Goal: Task Accomplishment & Management: Use online tool/utility

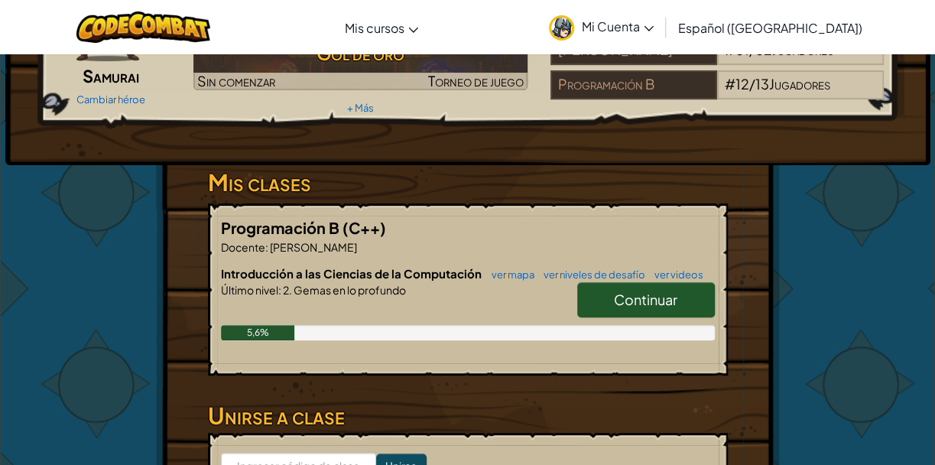
scroll to position [152, 0]
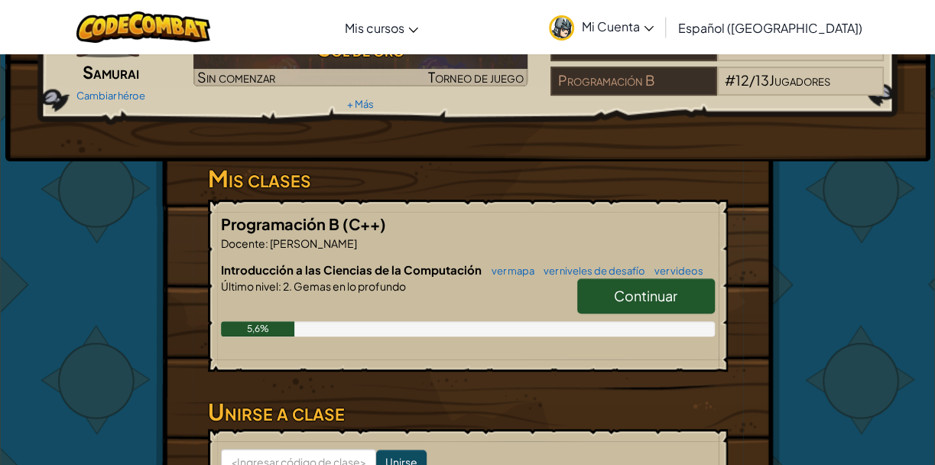
click at [631, 287] on font "Continuar" at bounding box center [645, 296] width 63 height 18
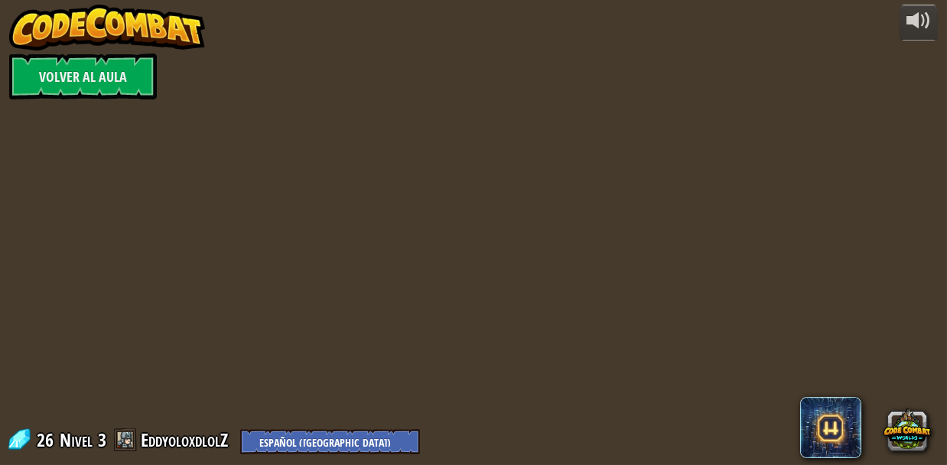
select select "es-419"
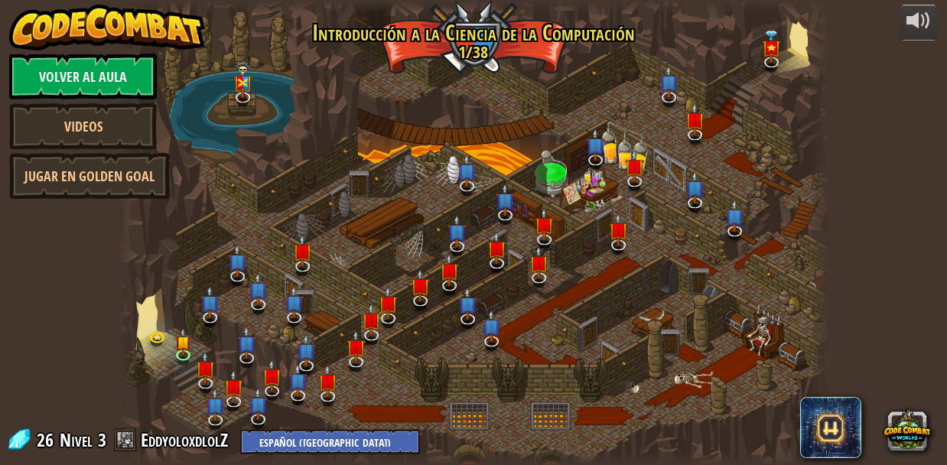
select select "es-419"
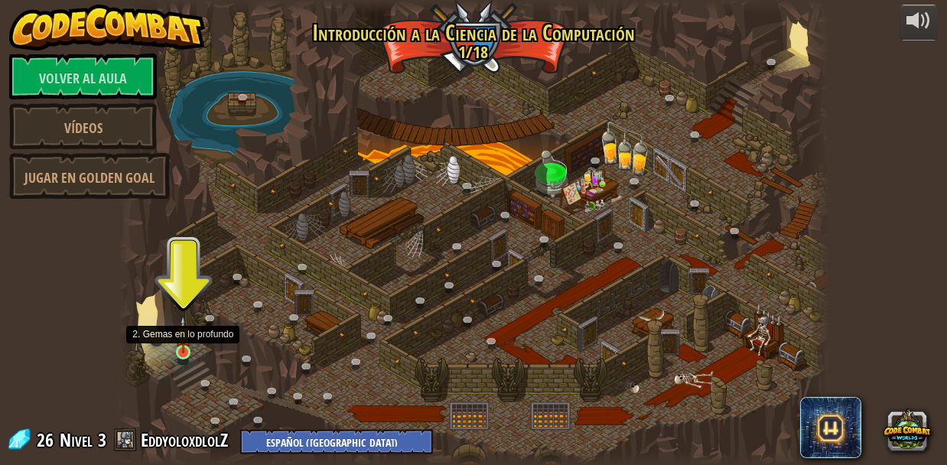
click at [176, 340] on img at bounding box center [183, 334] width 16 height 37
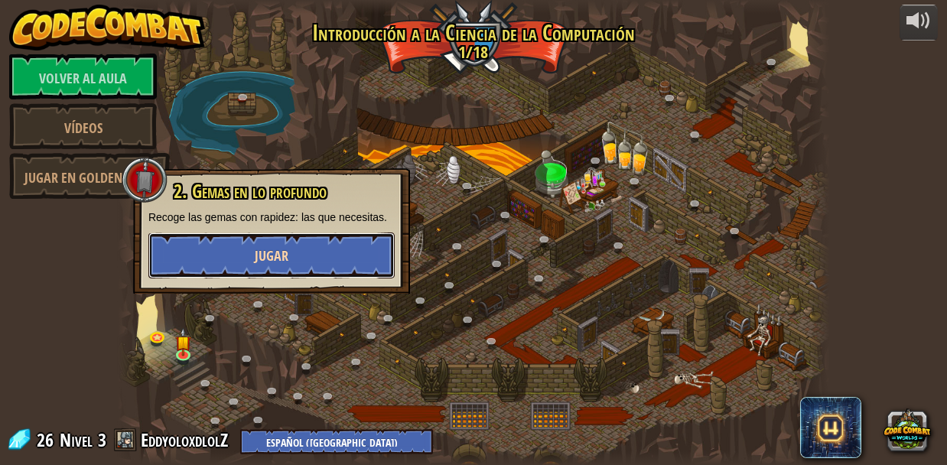
click at [262, 246] on font "Jugar" at bounding box center [272, 255] width 34 height 19
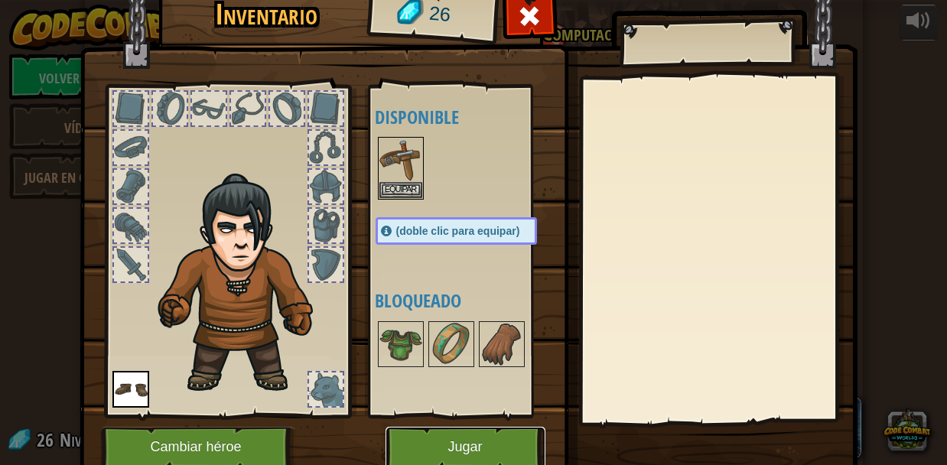
click at [459, 434] on button "Jugar" at bounding box center [465, 448] width 160 height 42
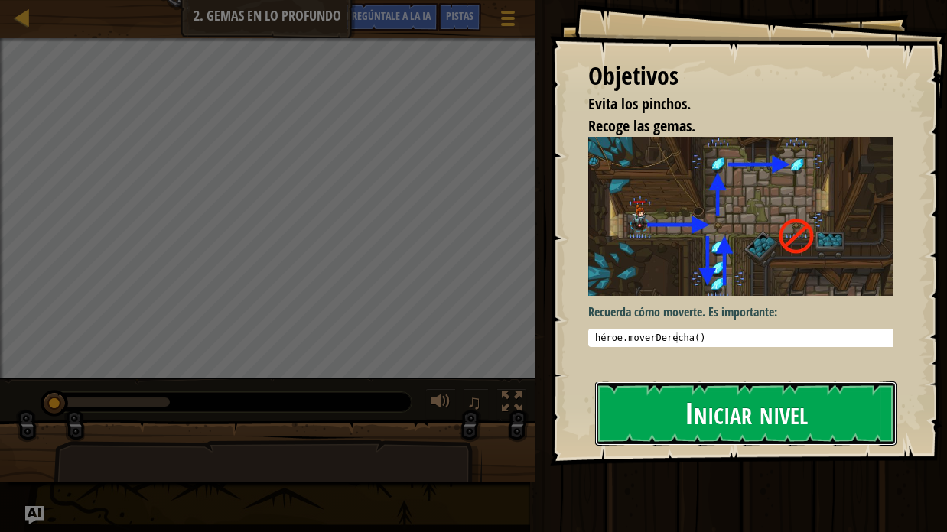
click at [654, 400] on button "Iniciar nivel" at bounding box center [745, 414] width 301 height 64
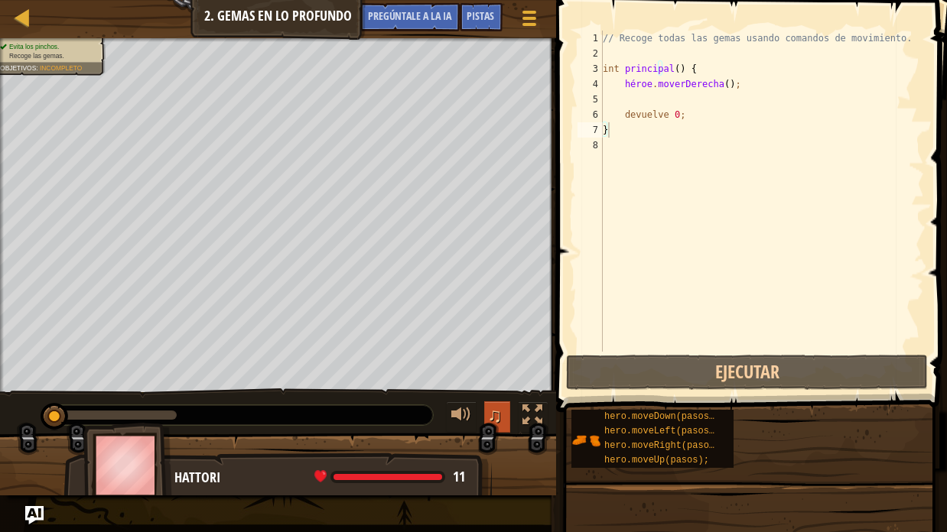
click at [496, 411] on font "♫" at bounding box center [494, 415] width 15 height 23
click at [489, 411] on font "♫" at bounding box center [494, 415] width 15 height 23
click at [478, 415] on div "♫" at bounding box center [493, 417] width 110 height 31
click at [450, 408] on button at bounding box center [461, 417] width 31 height 31
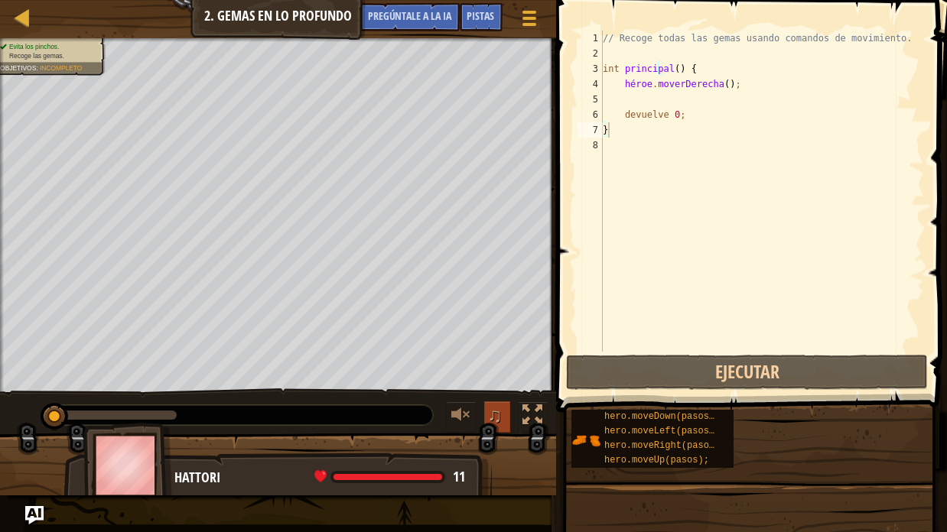
click at [484, 413] on button "♫" at bounding box center [497, 417] width 26 height 31
click at [470, 410] on div at bounding box center [461, 415] width 20 height 20
click at [639, 96] on div "// Recoge todas las gemas usando comandos de movimiento. int principal ( ) { hé…" at bounding box center [762, 207] width 324 height 352
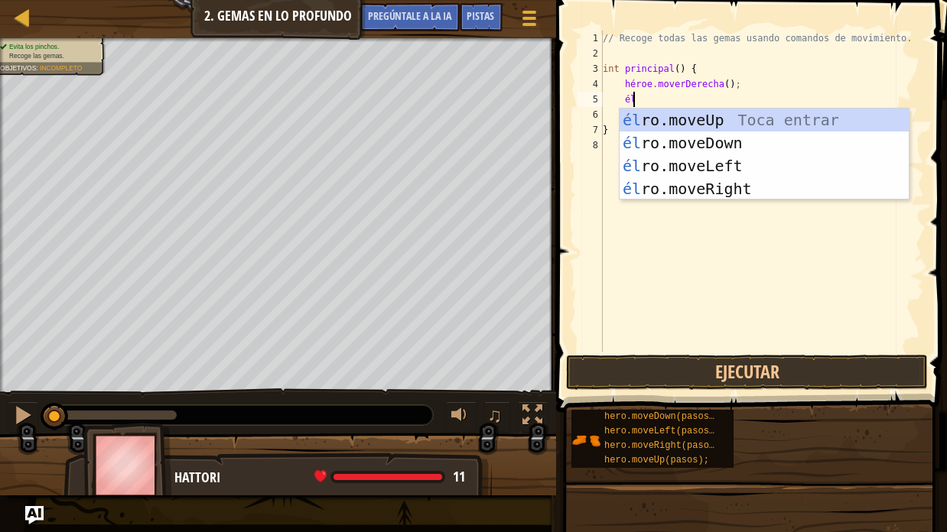
type textarea "hero"
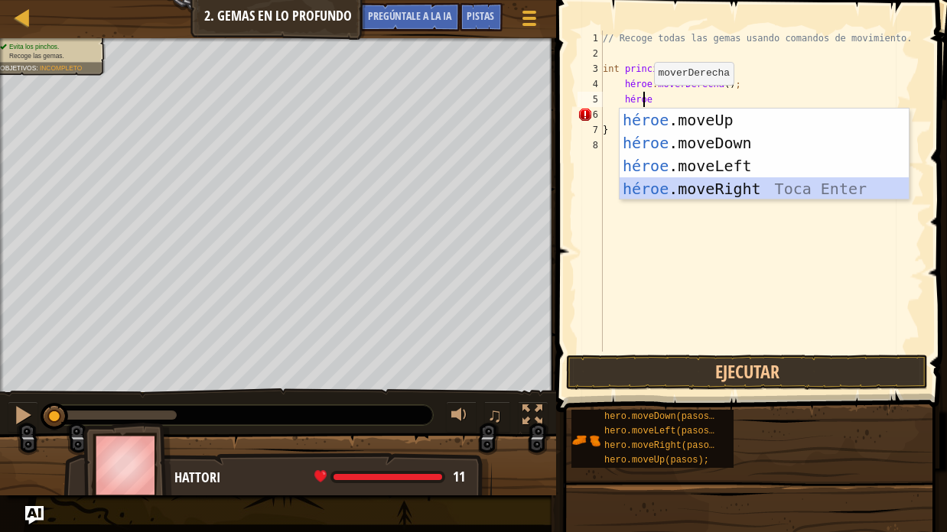
click at [691, 184] on div "héroe .moveUp Toca enter héroe .moveDown Toca Enter héroe .moveLeft [PERSON_NAM…" at bounding box center [764, 178] width 289 height 138
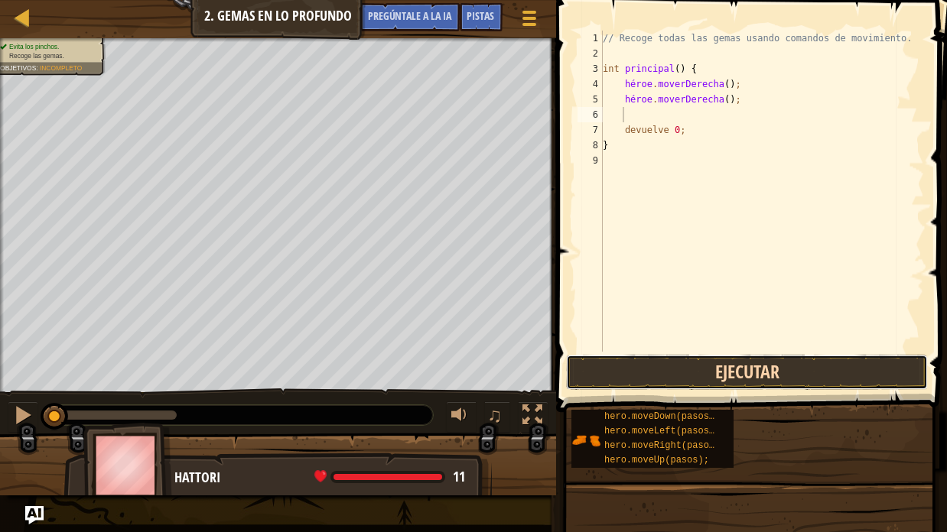
click at [614, 362] on button "Ejecutar" at bounding box center [747, 372] width 362 height 35
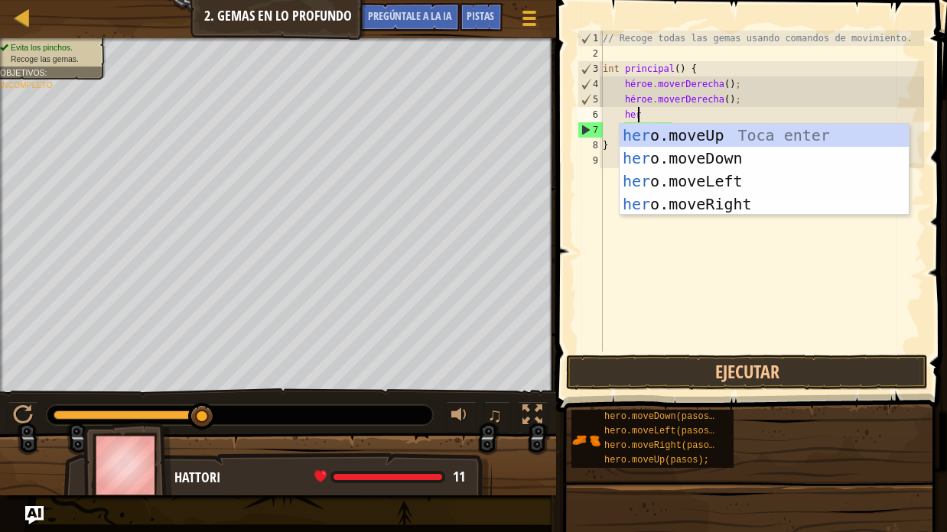
type textarea "hero"
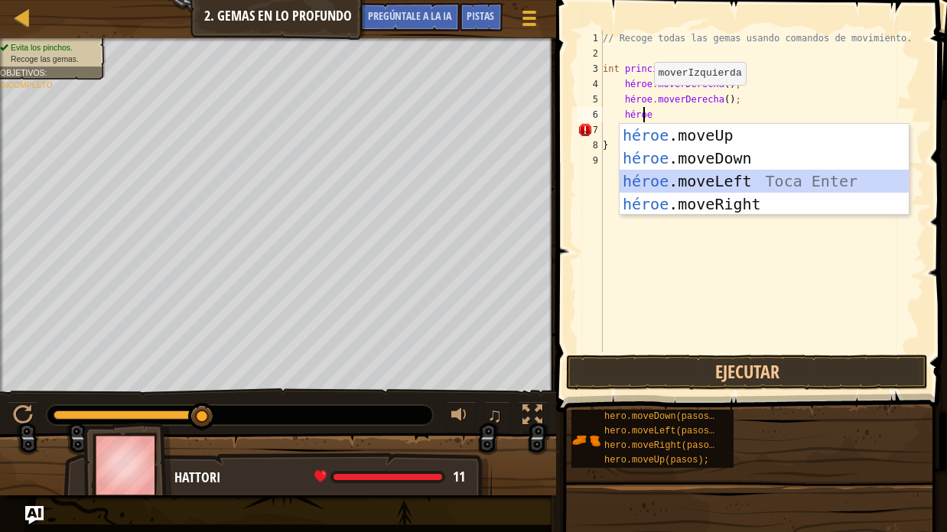
click at [759, 171] on div "héroe .moveUp Toca enter héroe .moveDown Toca Enter héroe .moveLeft [PERSON_NAM…" at bounding box center [764, 193] width 289 height 138
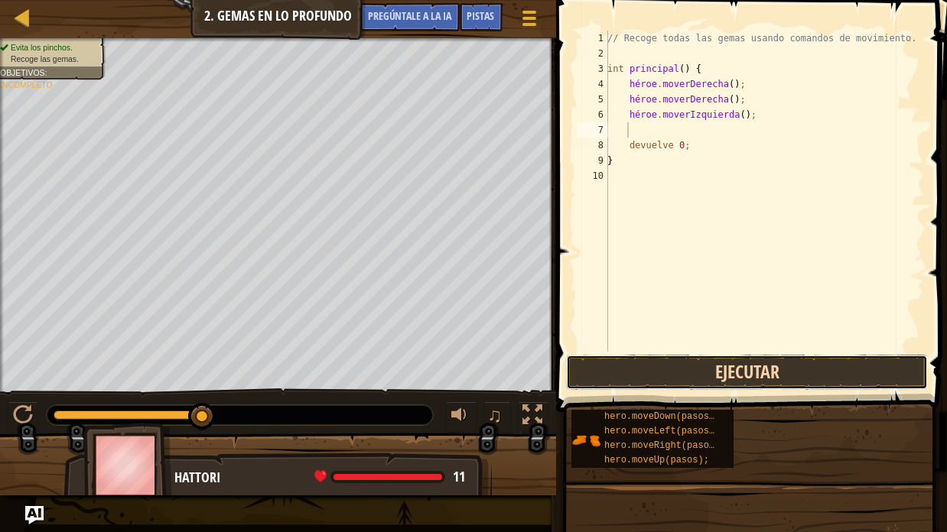
click at [685, 359] on button "Ejecutar" at bounding box center [747, 372] width 362 height 35
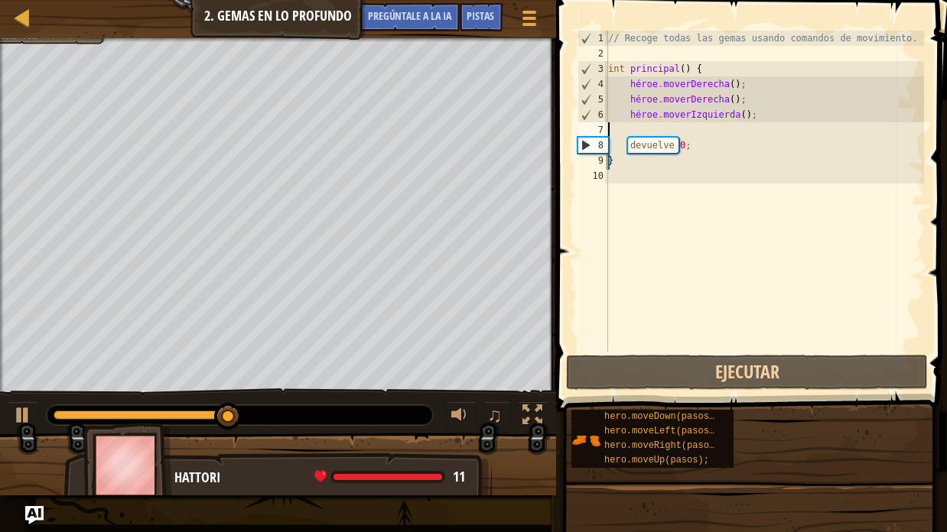
scroll to position [6, 0]
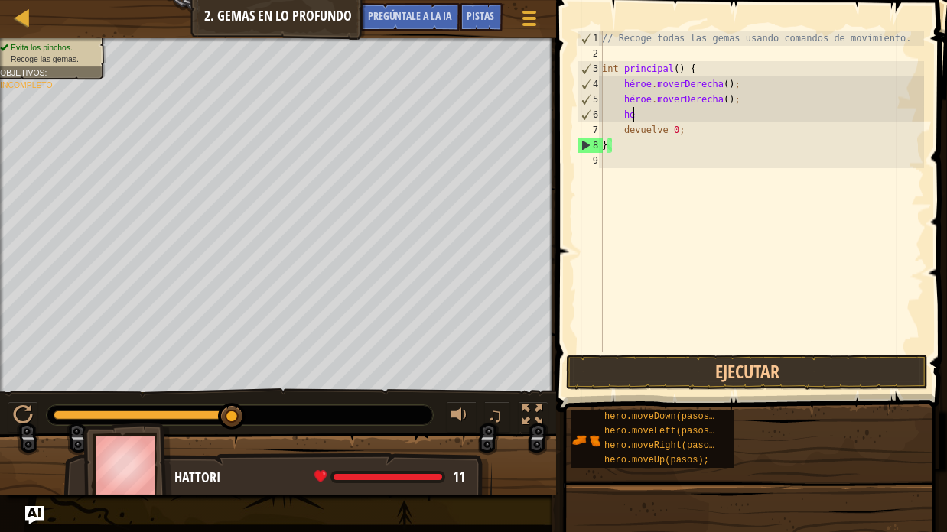
type textarea "h"
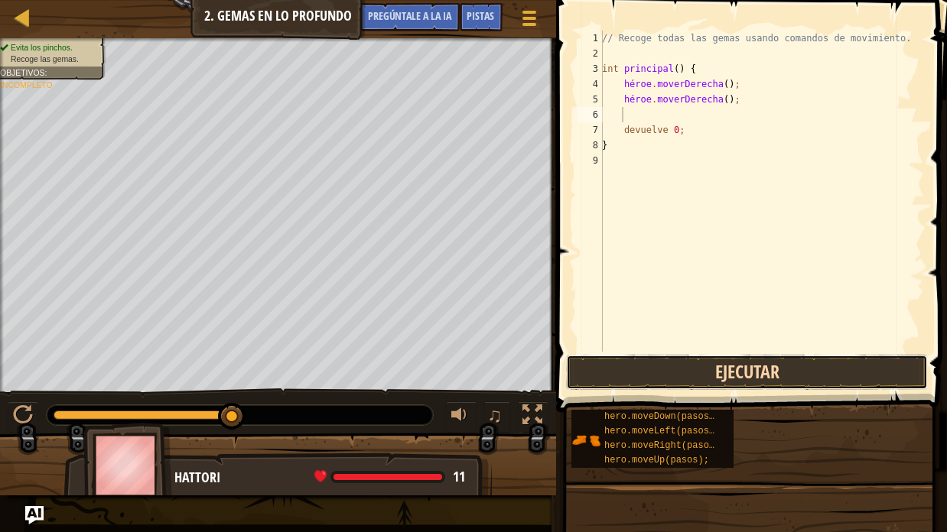
click at [726, 362] on button "Ejecutar" at bounding box center [747, 372] width 362 height 35
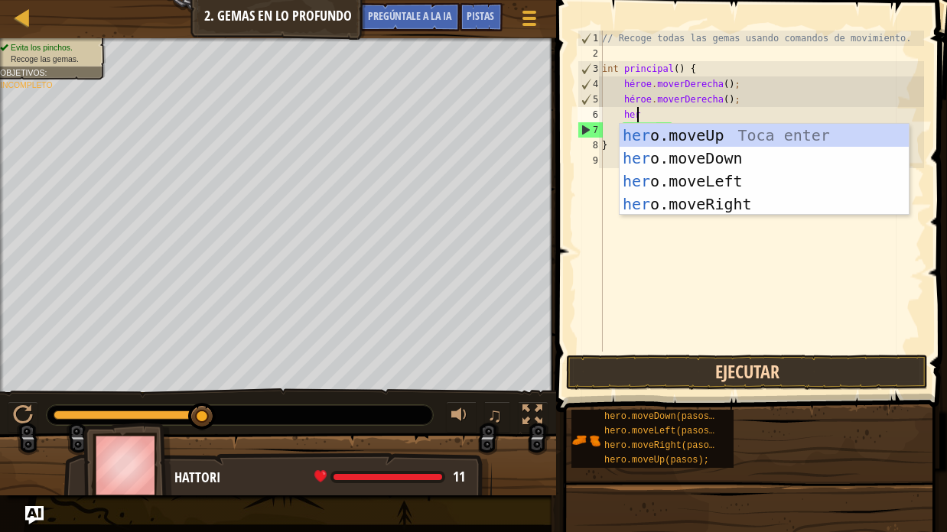
type textarea "heroe"
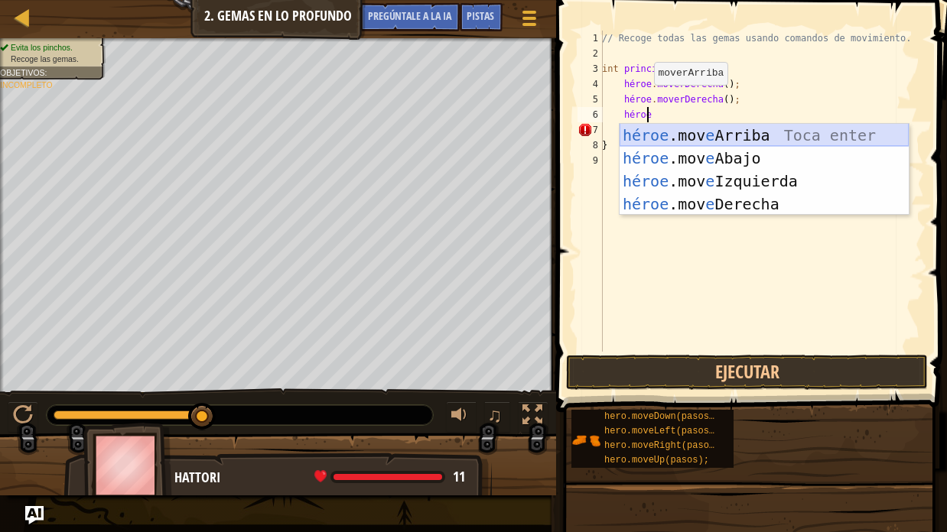
click at [800, 136] on div "héroe .mov e Arriba Toca enter héroe .mov e Abajo Toca Enter héroe .mov e Izqui…" at bounding box center [764, 193] width 289 height 138
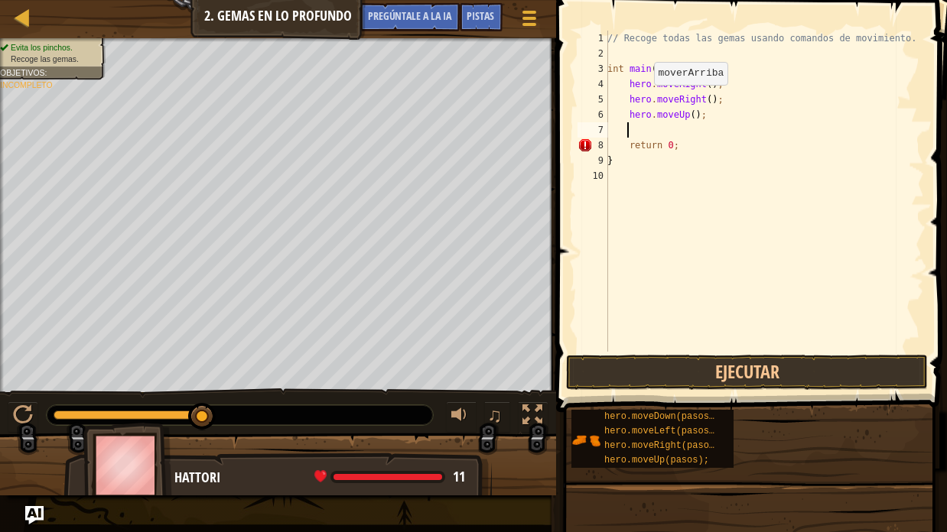
scroll to position [6, 1]
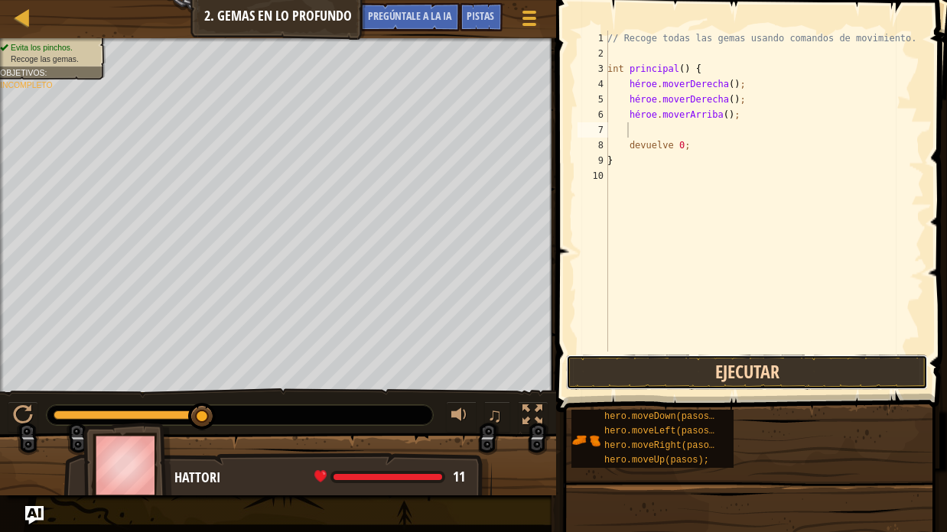
click at [689, 382] on button "Ejecutar" at bounding box center [747, 372] width 362 height 35
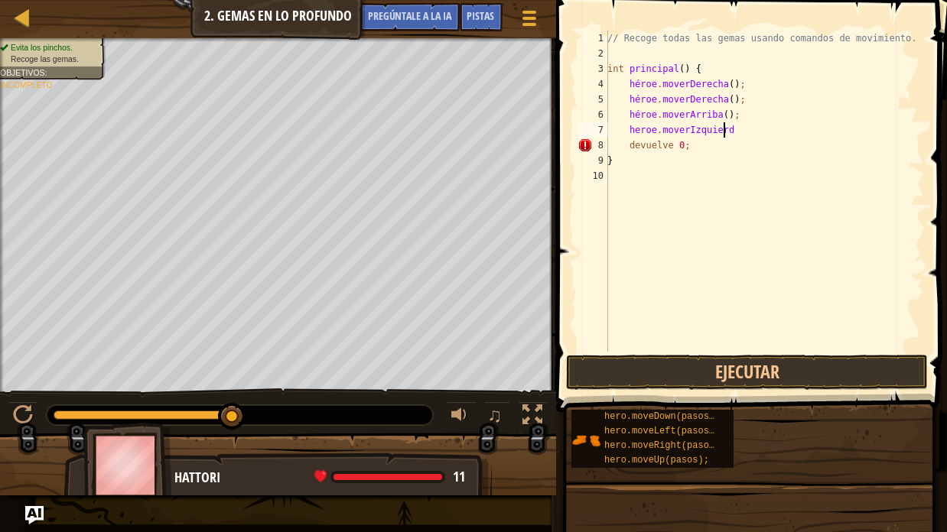
scroll to position [6, 9]
click at [668, 359] on button "Ejecutar" at bounding box center [747, 372] width 362 height 35
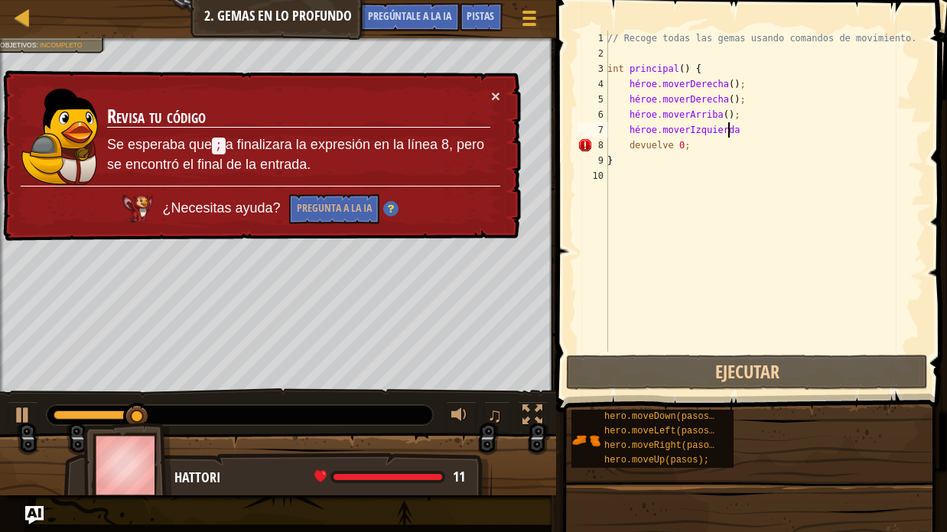
click at [746, 132] on div "// Recoge todas las gemas usando comandos de movimiento. int principal ( ) { hé…" at bounding box center [764, 207] width 320 height 352
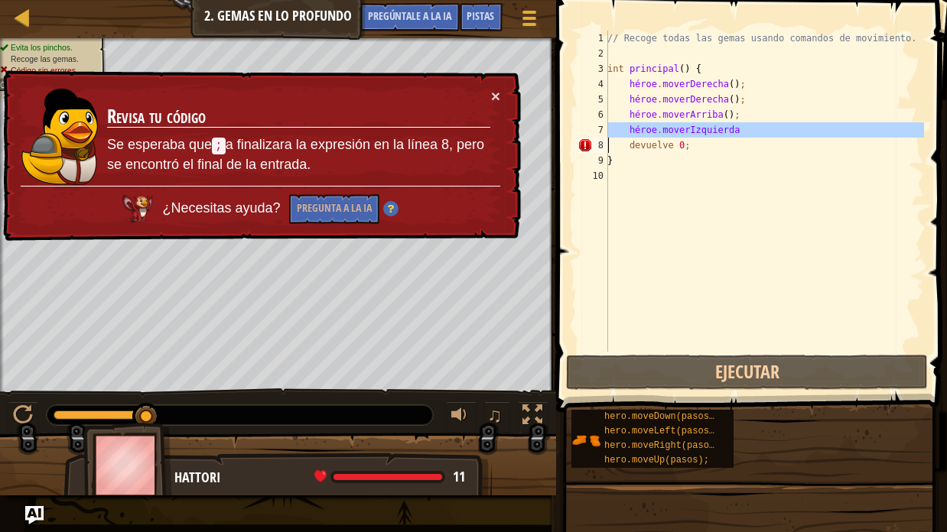
click at [746, 132] on div "// Recoge todas las gemas usando comandos de movimiento. int principal ( ) { hé…" at bounding box center [764, 207] width 320 height 352
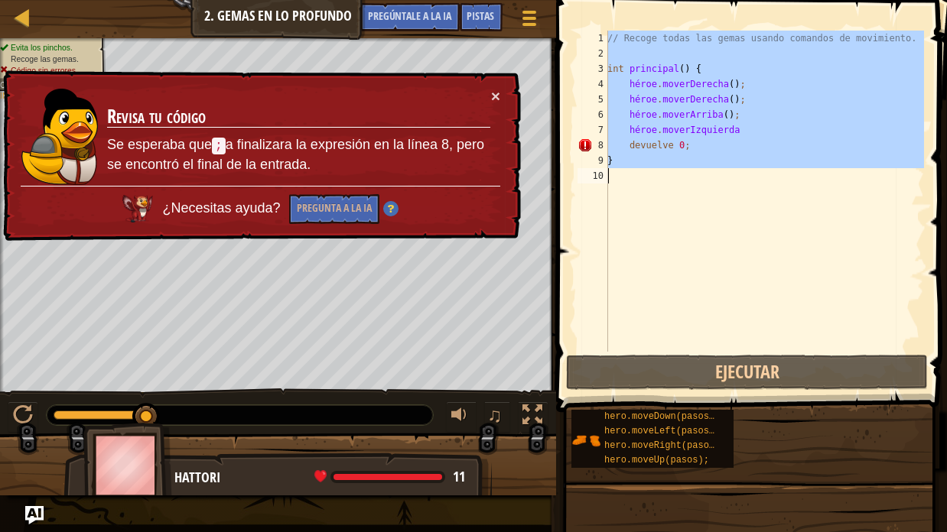
click at [746, 132] on div "// Recoge todas las gemas usando comandos de movimiento. int principal ( ) { hé…" at bounding box center [764, 207] width 320 height 352
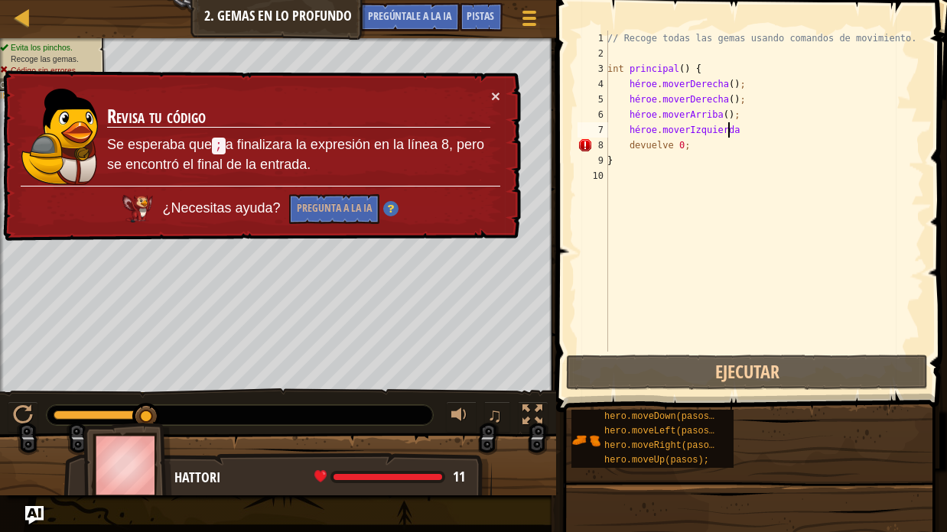
click at [746, 132] on div "// Recoge todas las gemas usando comandos de movimiento. int principal ( ) { hé…" at bounding box center [764, 207] width 320 height 352
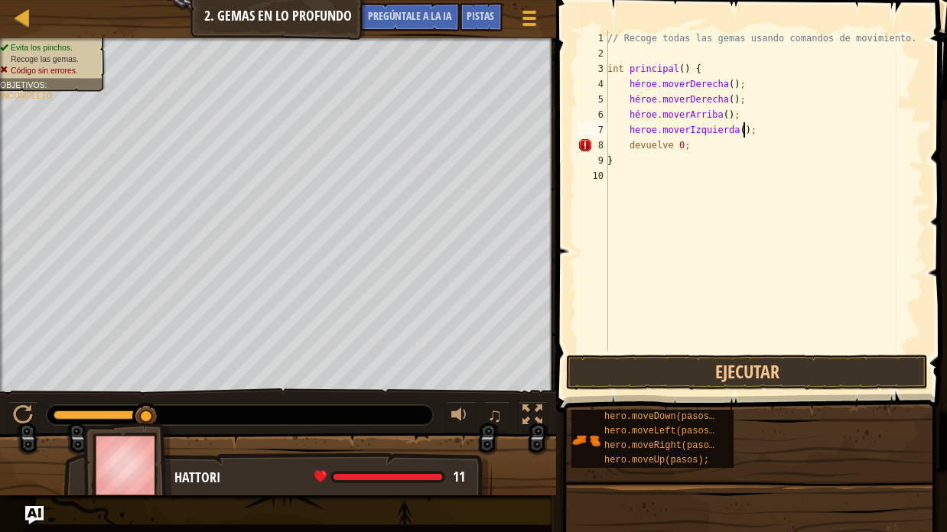
scroll to position [6, 10]
click at [699, 359] on button "Ejecutar" at bounding box center [747, 372] width 362 height 35
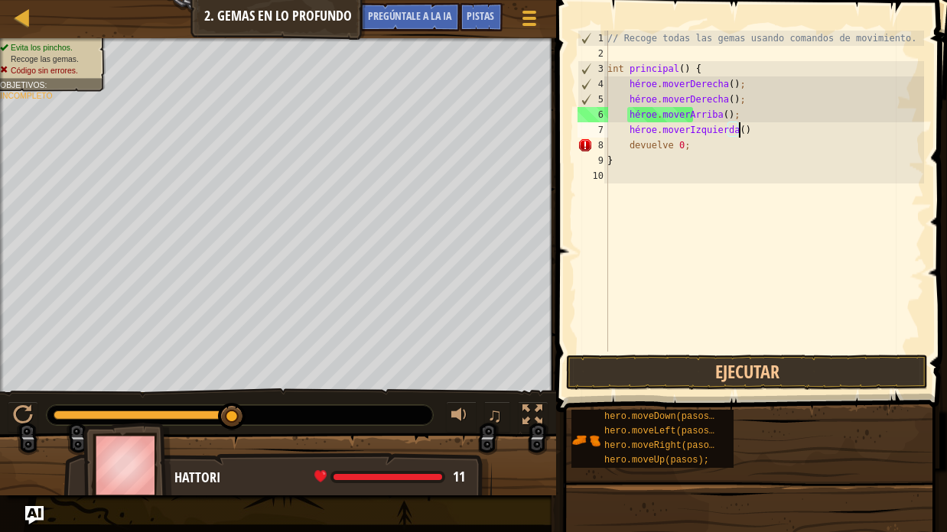
click at [765, 135] on div "// Recoge todas las gemas usando comandos de movimiento. int principal ( ) { hé…" at bounding box center [764, 207] width 320 height 352
click at [765, 132] on div "// Recoge todas las gemas usando comandos de movimiento. int principal ( ) { hé…" at bounding box center [764, 207] width 320 height 352
click at [493, 409] on font "♫" at bounding box center [494, 415] width 15 height 23
click at [769, 138] on div "// Recoge todas las gemas usando comandos de movimiento. int principal ( ) { hé…" at bounding box center [764, 207] width 320 height 352
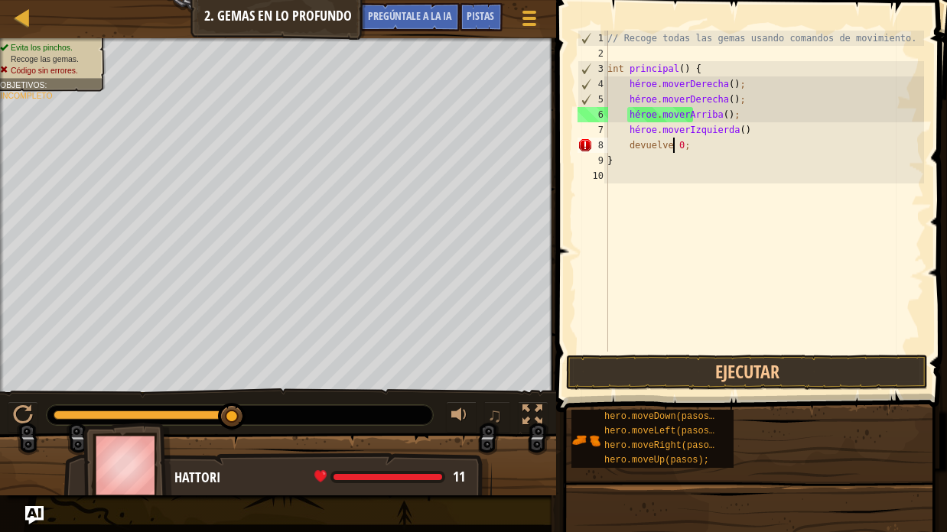
scroll to position [6, 5]
click at [735, 131] on div "// Recoge todas las gemas usando comandos de movimiento. int principal ( ) { hé…" at bounding box center [764, 207] width 320 height 352
type textarea "return 0;"
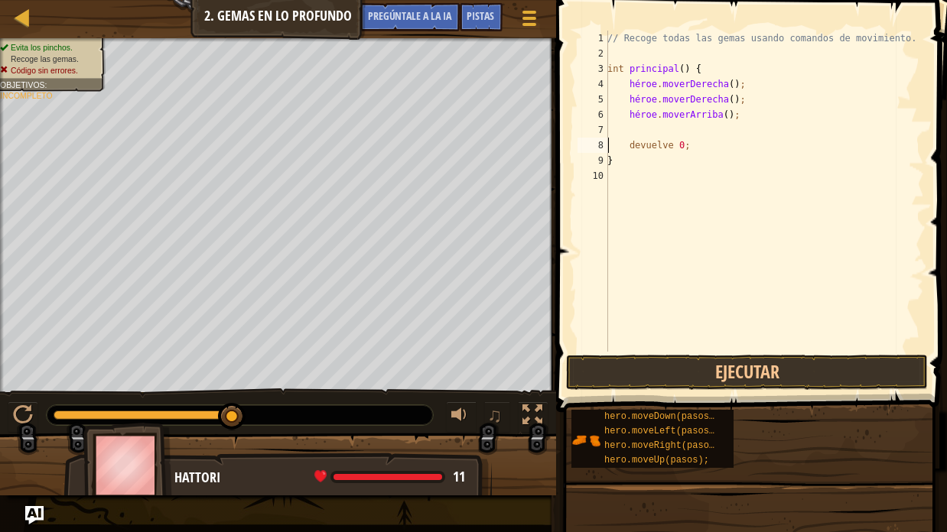
scroll to position [6, 0]
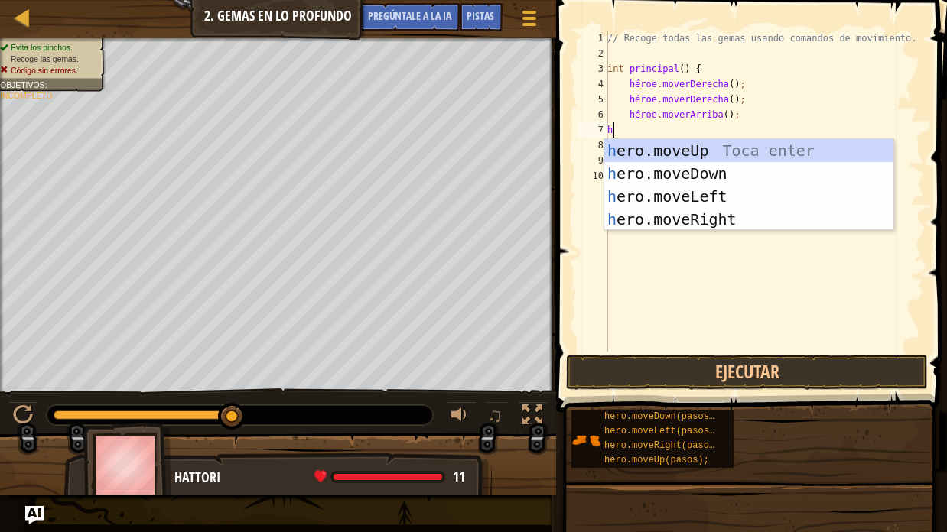
type textarea "her"
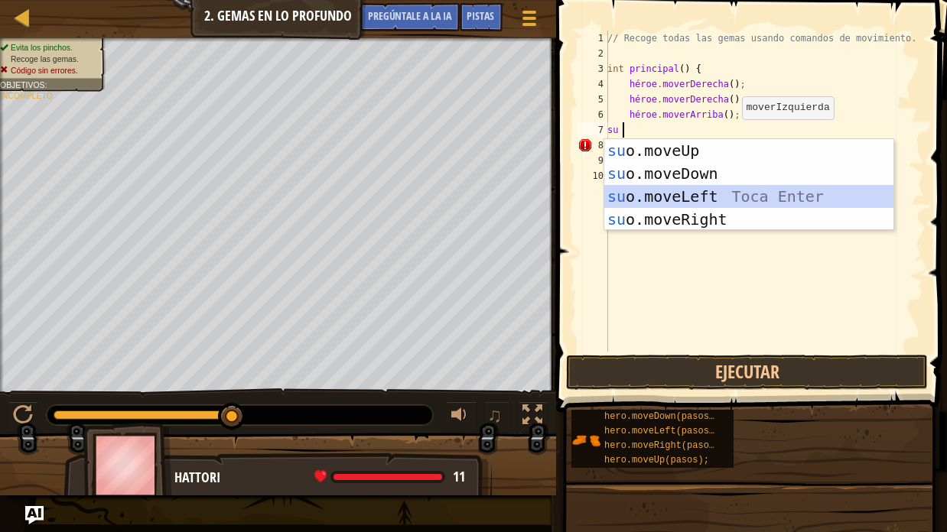
click at [711, 194] on div "su o.moveUp Toca entrar su o.moveDown Toca Enter su o.moveLeft Toca Enter su o.…" at bounding box center [748, 208] width 289 height 138
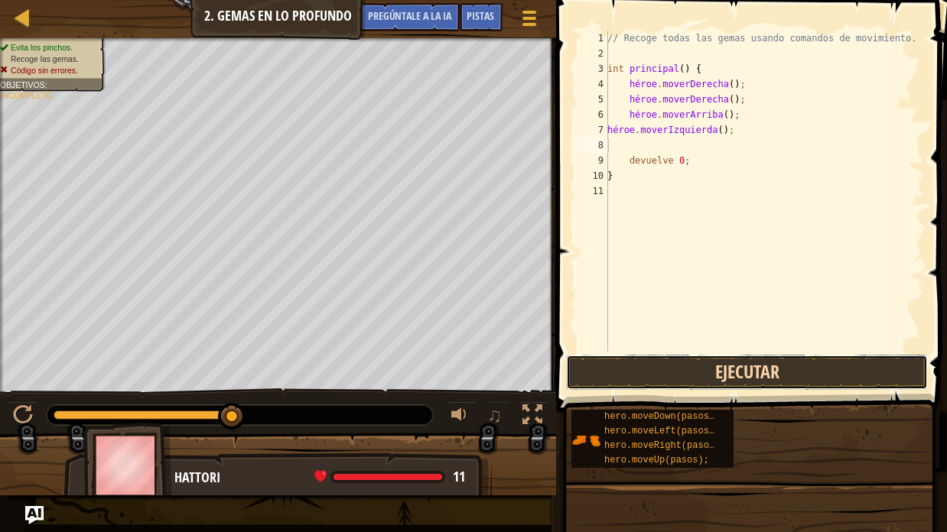
click at [682, 372] on button "Ejecutar" at bounding box center [747, 372] width 362 height 35
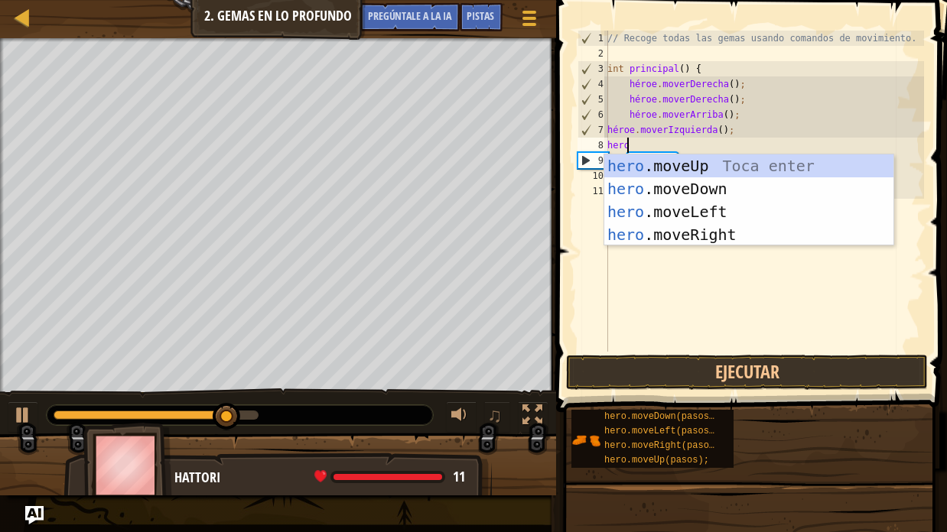
type textarea "heroe"
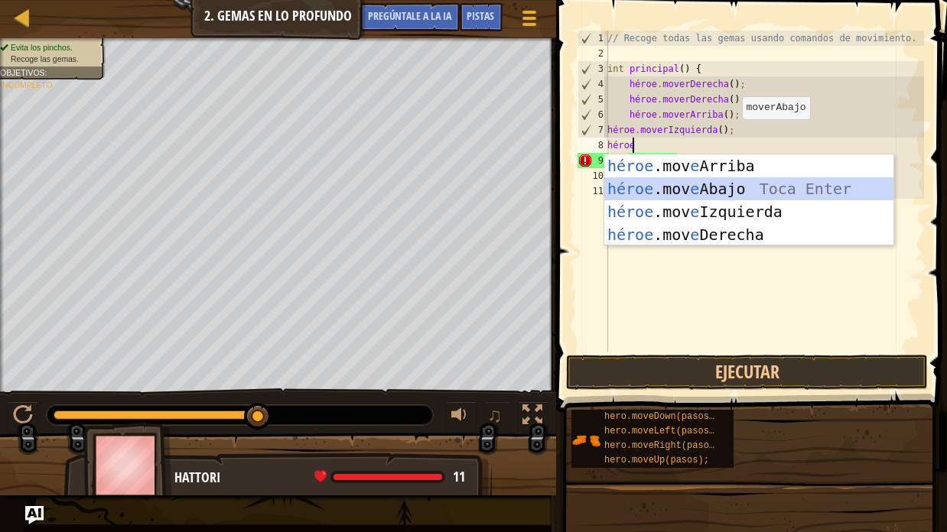
click at [773, 184] on div "héroe .mov e Arriba Toca enter héroe .mov e Abajo Toca Enter héroe .mov e Izqui…" at bounding box center [748, 223] width 289 height 138
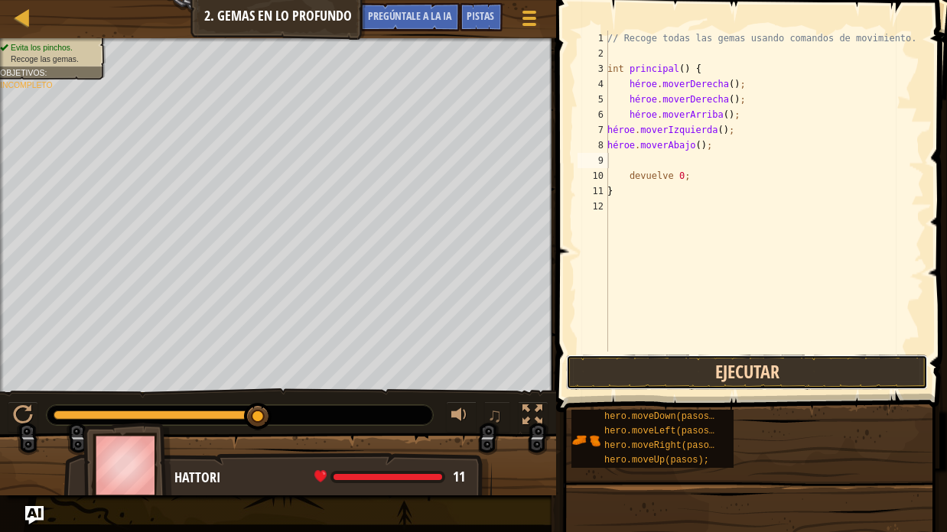
click at [719, 363] on button "Ejecutar" at bounding box center [747, 372] width 362 height 35
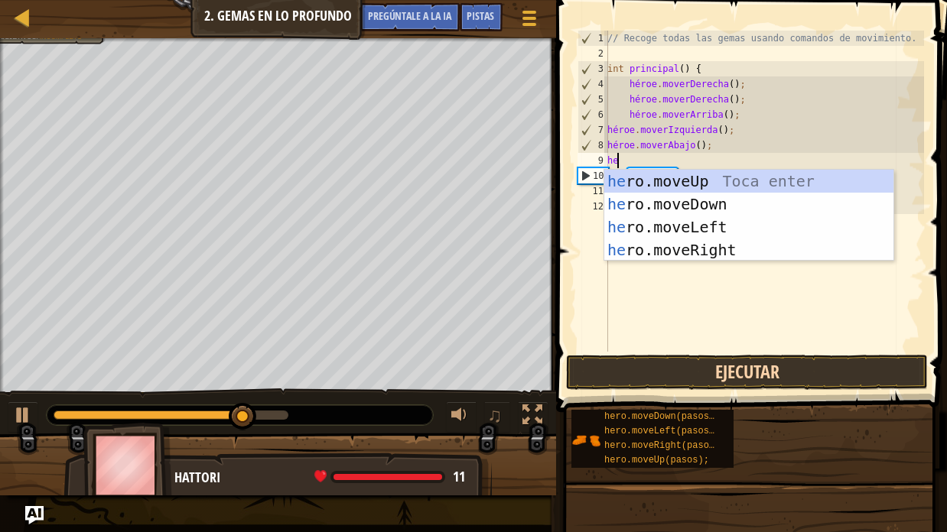
scroll to position [6, 1]
type textarea "heroe"
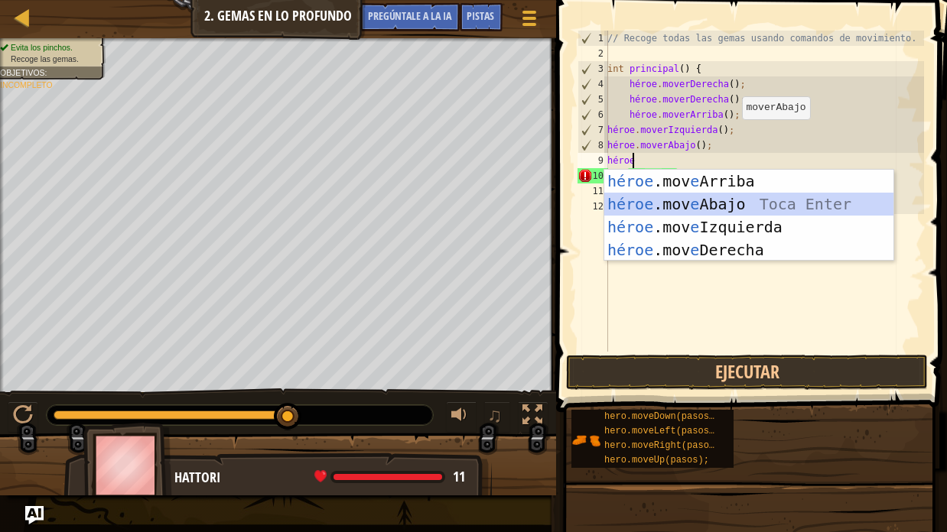
click at [781, 198] on div "héroe .mov e Arriba Toca enter héroe .mov e Abajo Toca Enter héroe .mov e Izqui…" at bounding box center [748, 239] width 289 height 138
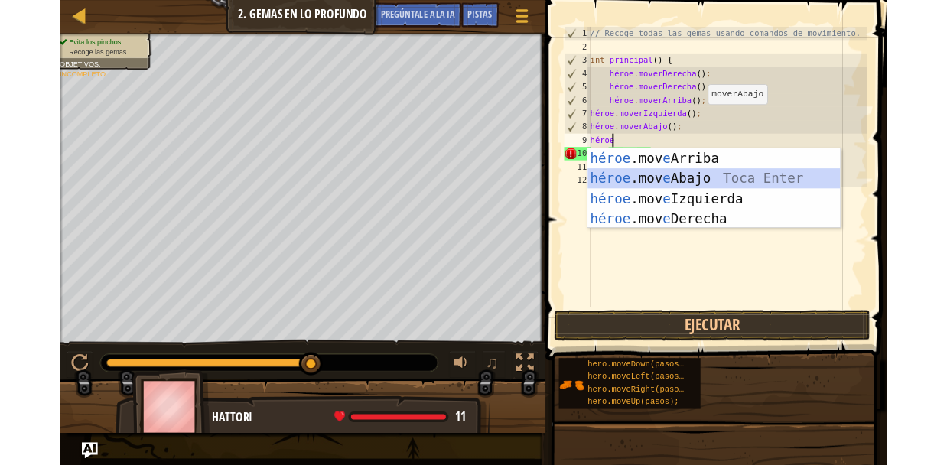
scroll to position [6, 0]
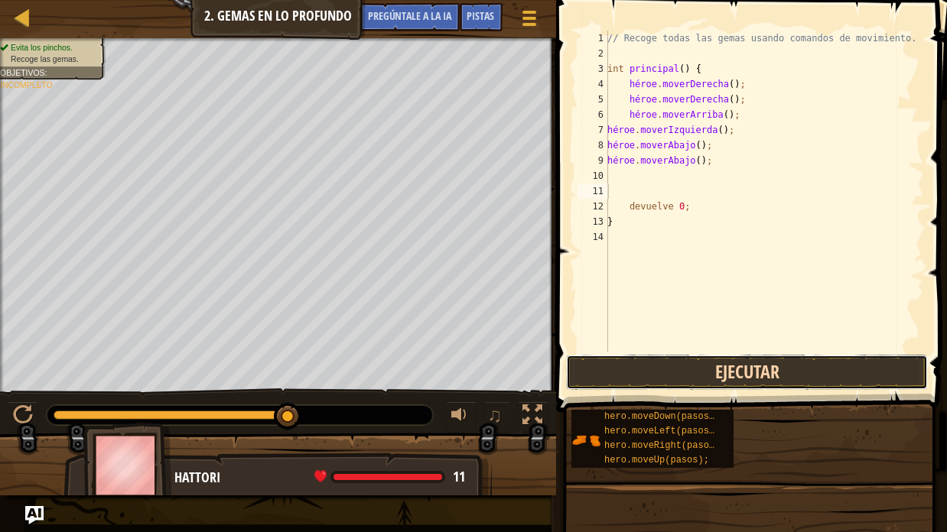
click at [724, 369] on button "Ejecutar" at bounding box center [747, 372] width 362 height 35
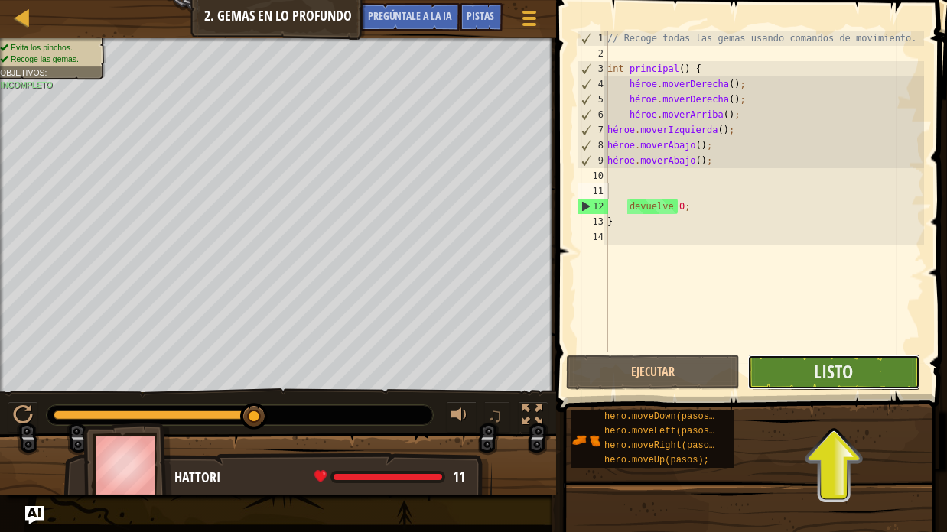
click at [801, 366] on button "Listo" at bounding box center [833, 372] width 173 height 35
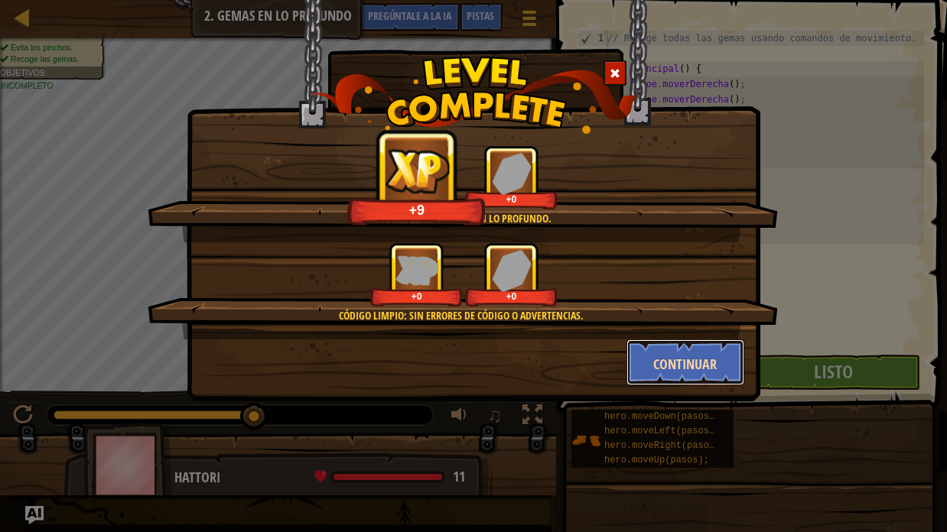
click at [685, 350] on button "Continuar" at bounding box center [685, 363] width 119 height 46
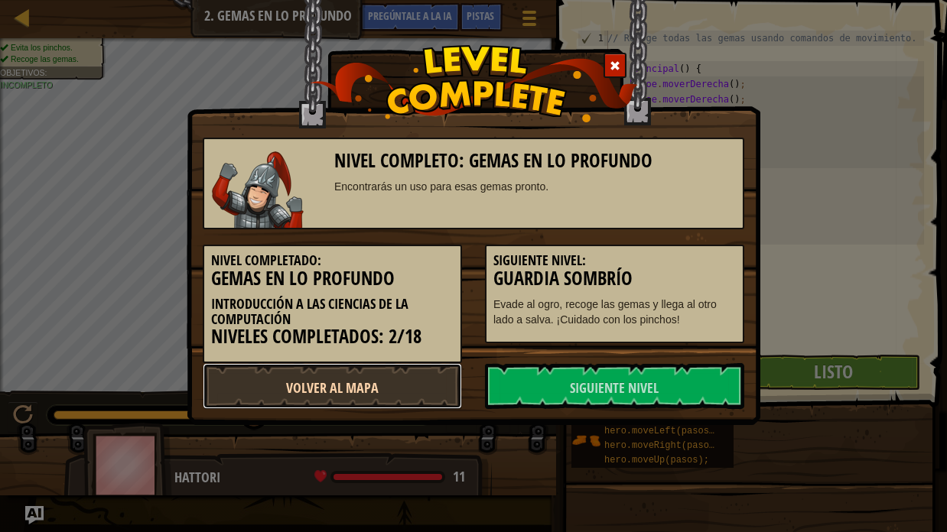
click at [432, 381] on link "Volver al Mapa" at bounding box center [332, 386] width 259 height 46
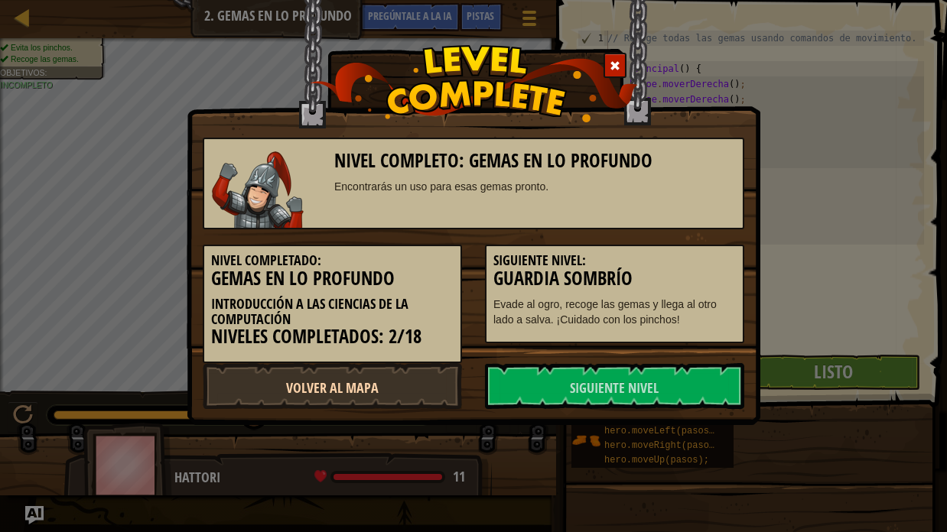
select select "es-419"
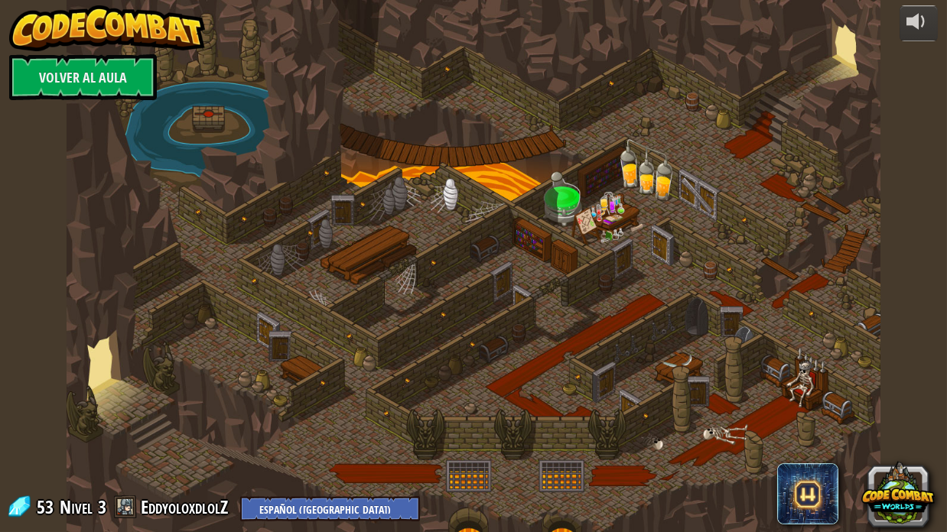
select select "es-419"
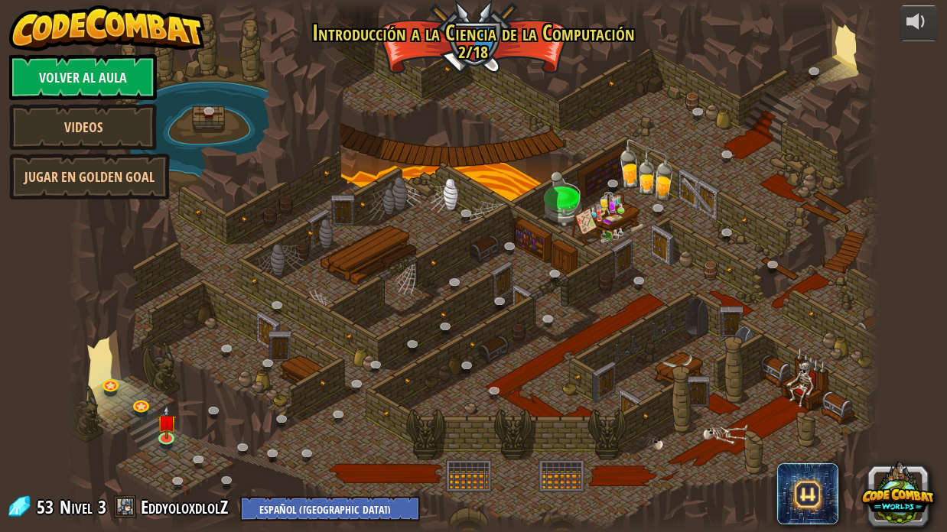
select select "es-419"
